Goal: Check status: Check status

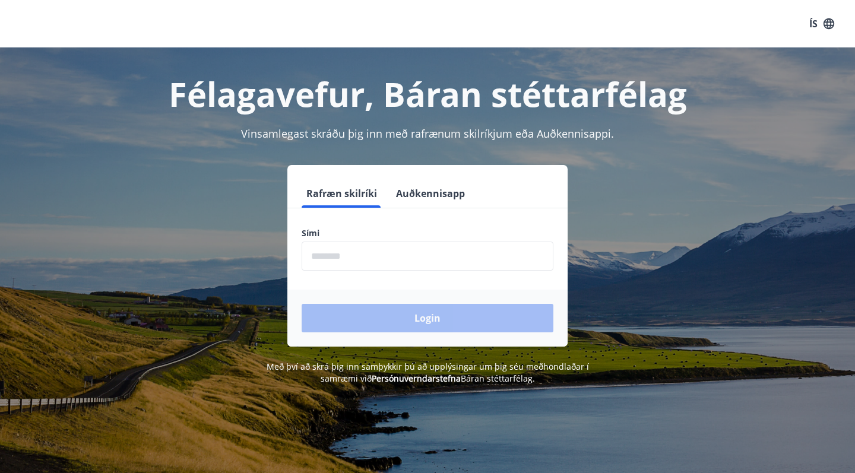
click at [372, 257] on input "phone" at bounding box center [428, 256] width 252 height 29
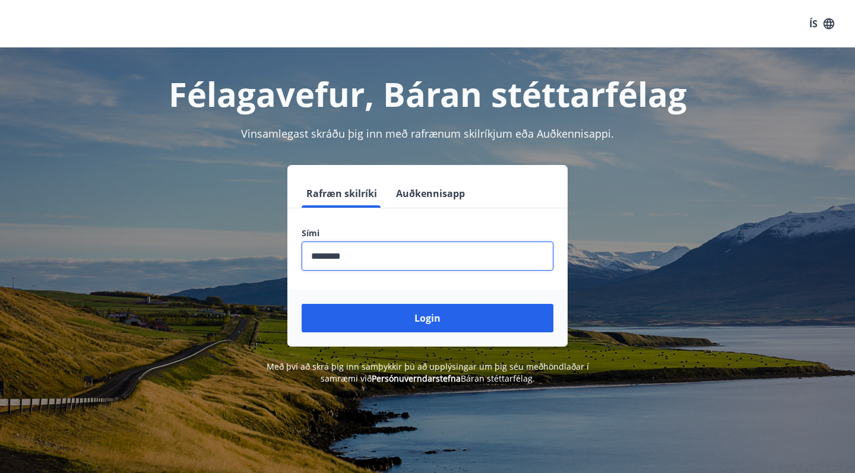
type input "********"
click at [427, 318] on button "Login" at bounding box center [428, 318] width 252 height 28
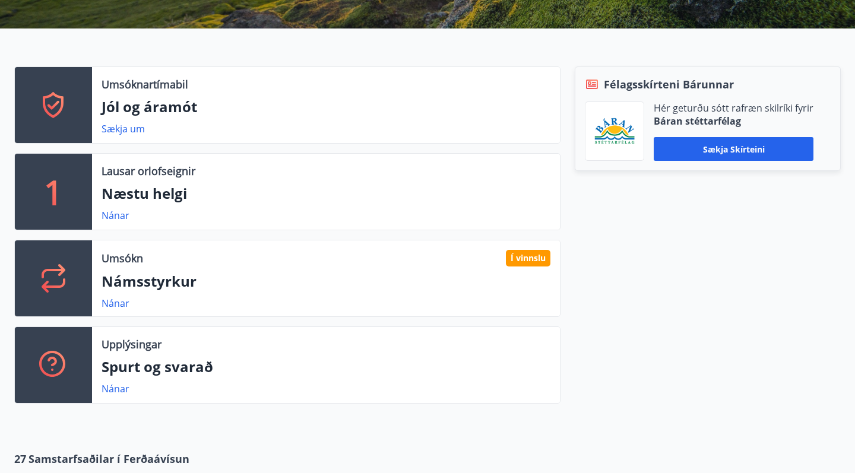
scroll to position [307, 0]
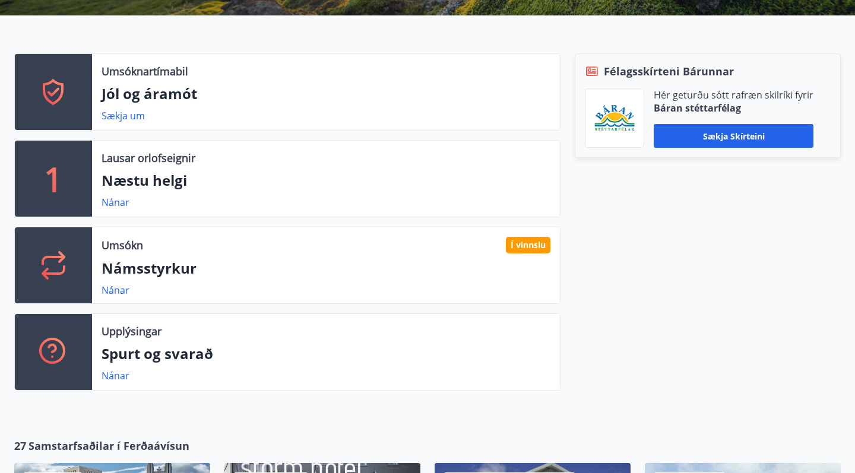
click at [521, 249] on div "Í vinnslu" at bounding box center [528, 245] width 45 height 17
click at [126, 297] on div "Umsókn Í vinnslu Námsstyrkur Nánar" at bounding box center [326, 265] width 468 height 76
click at [116, 288] on link "Nánar" at bounding box center [116, 290] width 28 height 13
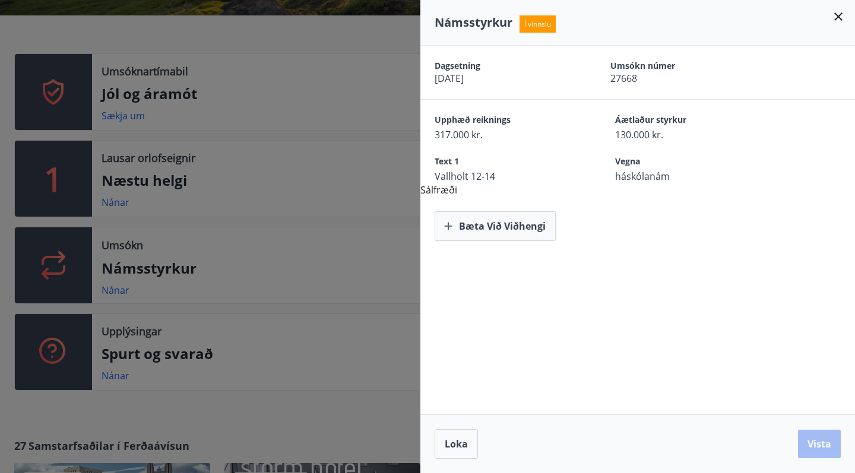
click at [837, 15] on icon at bounding box center [838, 16] width 8 height 8
